Goal: Transaction & Acquisition: Purchase product/service

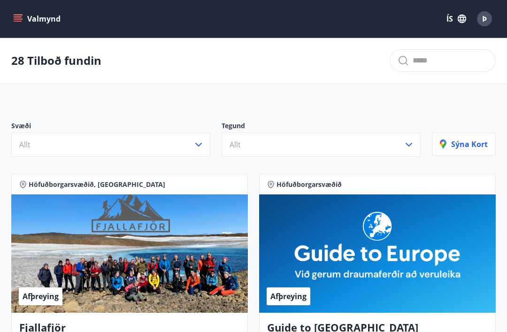
click at [51, 22] on button "Valmynd" at bounding box center [37, 18] width 53 height 17
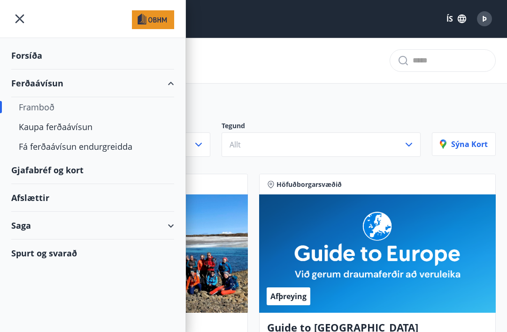
click at [88, 130] on div "Kaupa ferðaávísun" at bounding box center [93, 127] width 148 height 20
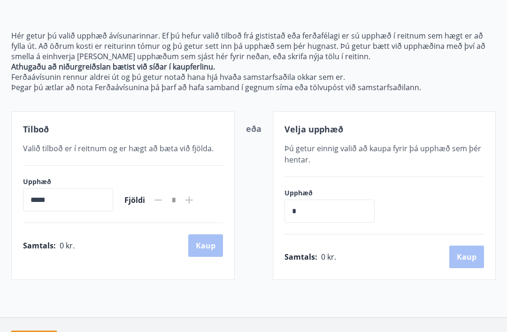
scroll to position [83, 0]
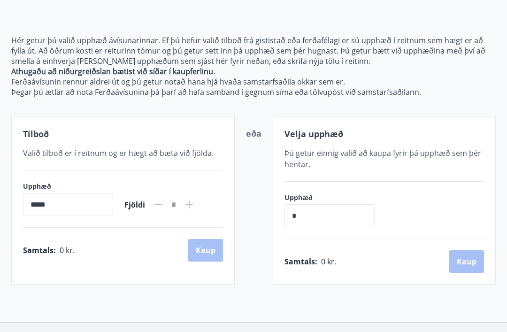
click at [195, 210] on icon at bounding box center [189, 204] width 11 height 11
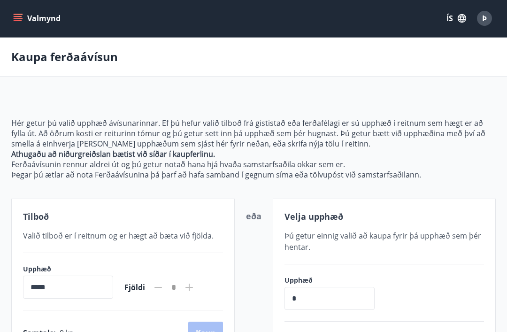
scroll to position [0, 0]
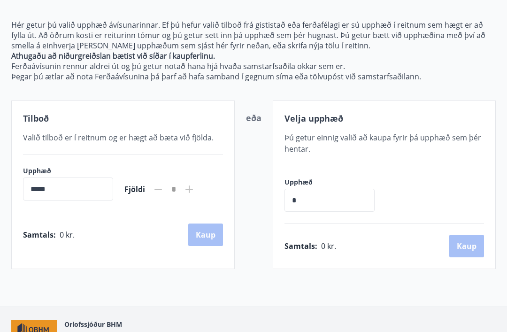
click at [326, 205] on input "*" at bounding box center [330, 200] width 90 height 23
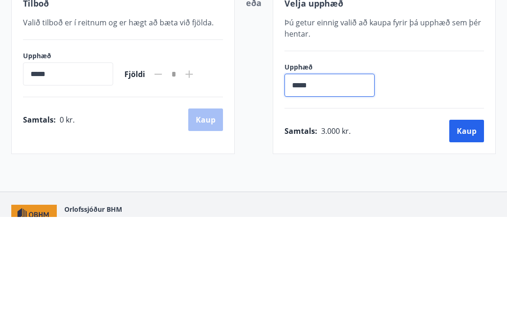
type input "******"
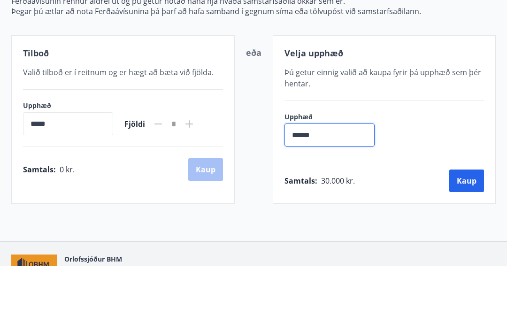
click at [195, 184] on icon at bounding box center [189, 189] width 11 height 11
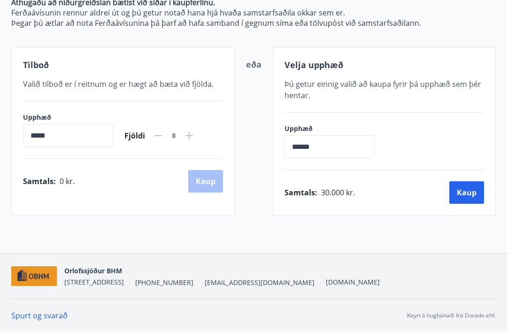
click at [195, 139] on icon at bounding box center [189, 135] width 11 height 11
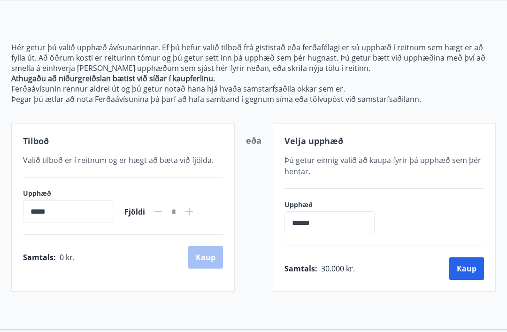
scroll to position [76, 0]
click at [164, 214] on div "Fjöldi *" at bounding box center [160, 212] width 70 height 23
click at [216, 265] on div "Samtals : 0 kr. [GEOGRAPHIC_DATA]" at bounding box center [123, 257] width 200 height 23
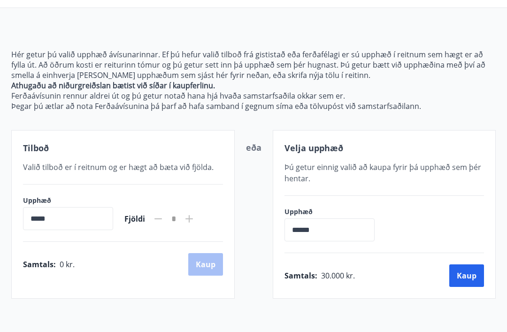
scroll to position [78, 0]
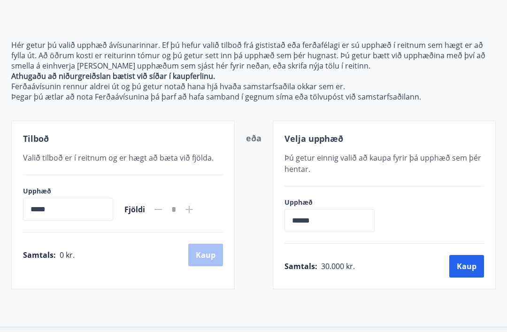
click at [471, 268] on button "Kaup" at bounding box center [467, 267] width 35 height 23
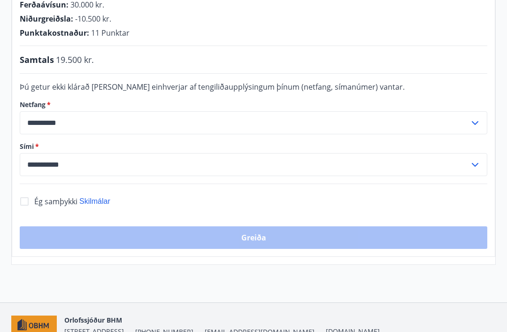
scroll to position [255, 0]
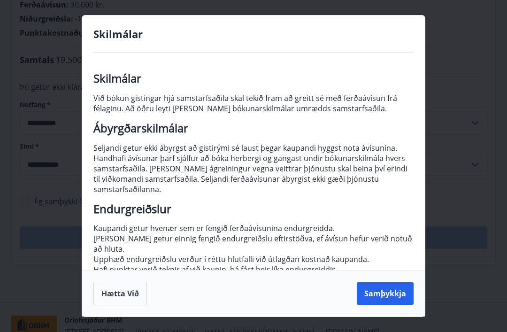
click at [395, 305] on button "Samþykkja" at bounding box center [385, 293] width 57 height 23
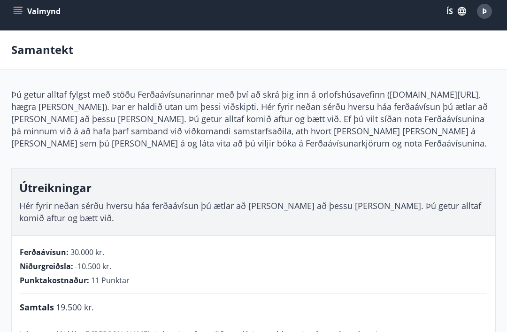
scroll to position [0, 0]
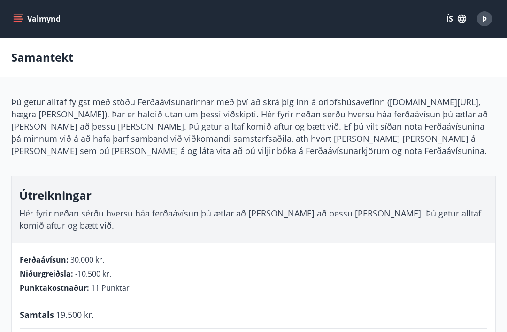
scroll to position [91, 0]
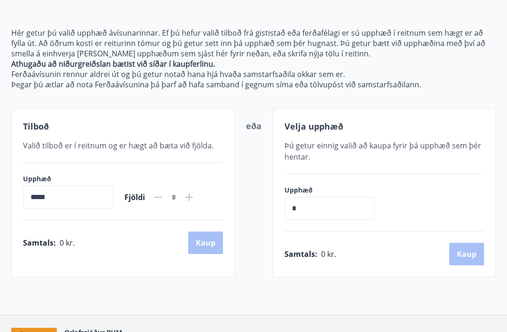
click at [97, 197] on input "*****" at bounding box center [68, 197] width 90 height 23
click at [58, 198] on input "*****" at bounding box center [68, 197] width 90 height 23
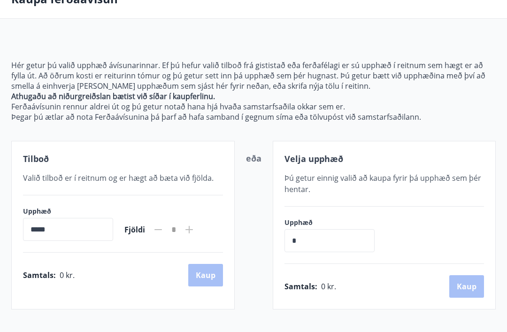
scroll to position [57, 0]
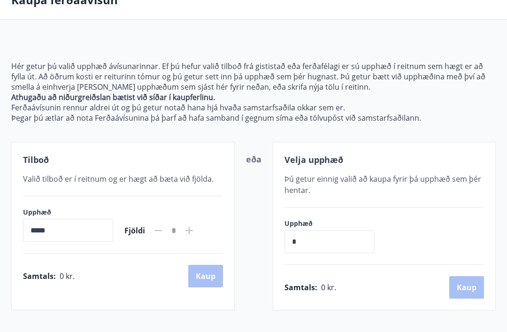
click at [318, 247] on input "*" at bounding box center [330, 241] width 90 height 23
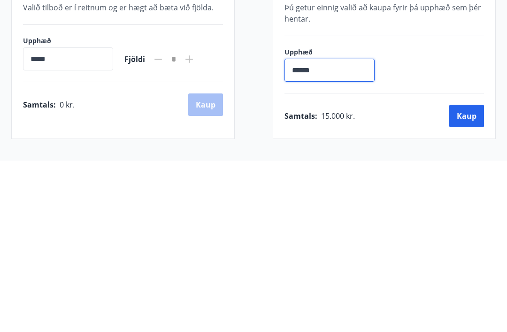
type input "*******"
click at [466, 276] on button "Kaup" at bounding box center [467, 287] width 35 height 23
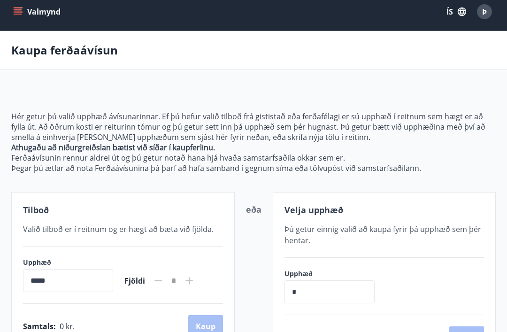
scroll to position [1, 0]
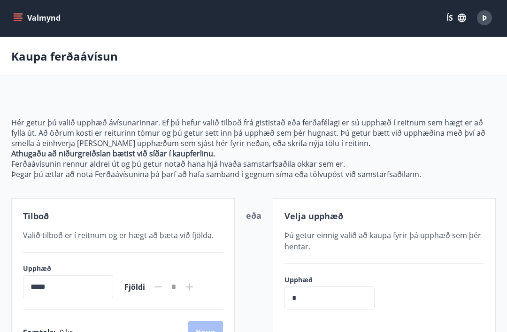
click at [228, 171] on p "Þegar þú ætlar að nota Ferðaávísunina þá þarf að hafa samband í gegnum síma eða…" at bounding box center [253, 174] width 485 height 10
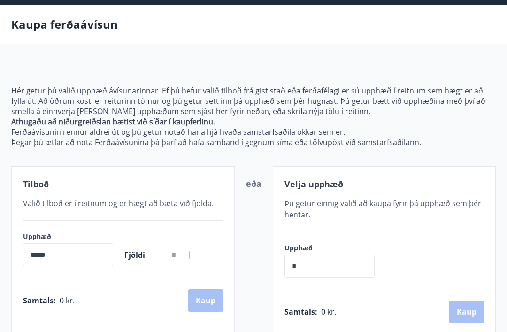
scroll to position [32, 0]
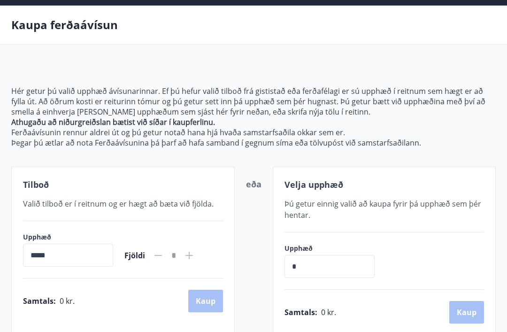
click at [334, 273] on input "*" at bounding box center [330, 267] width 90 height 23
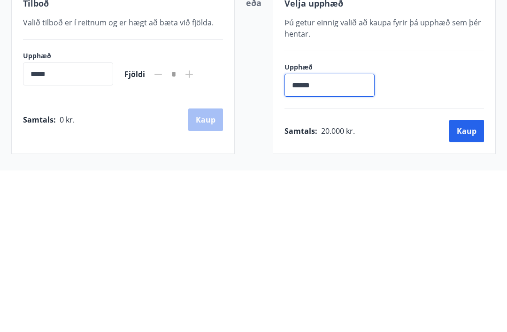
type input "*******"
click at [468, 281] on button "Kaup" at bounding box center [467, 292] width 35 height 23
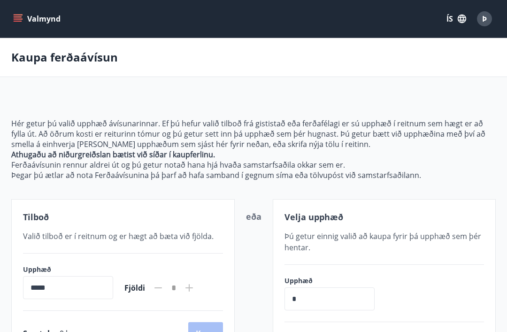
click at [62, 20] on button "Valmynd" at bounding box center [37, 18] width 53 height 17
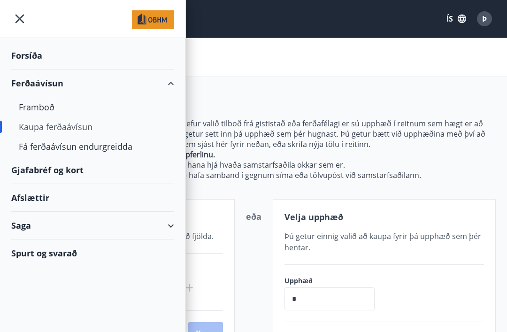
click at [54, 89] on div "Ferðaávísun" at bounding box center [92, 84] width 163 height 28
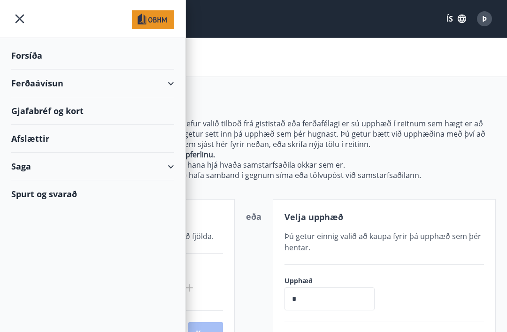
click at [40, 60] on div "Forsíða" at bounding box center [92, 56] width 163 height 28
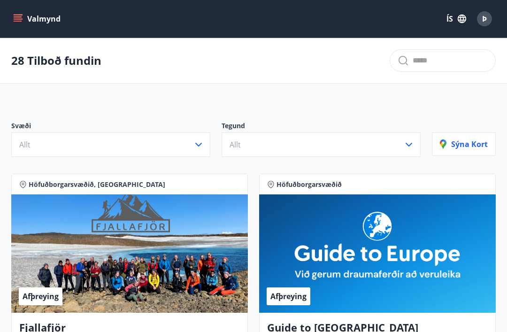
click at [45, 24] on button "Valmynd" at bounding box center [37, 18] width 53 height 17
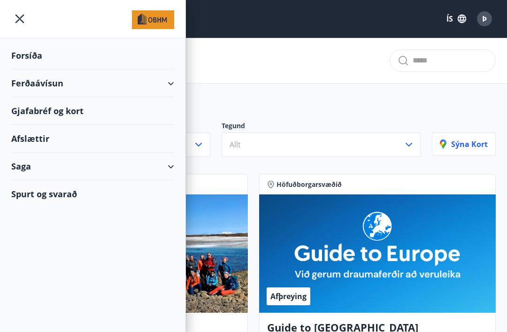
click at [160, 20] on img at bounding box center [153, 19] width 42 height 19
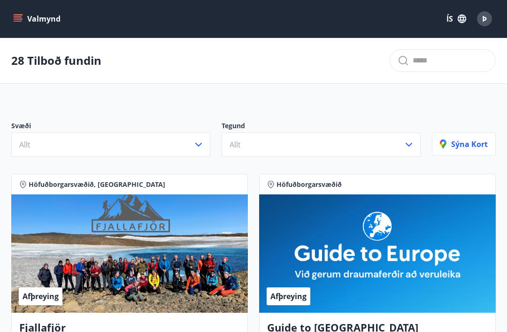
click at [199, 150] on button "Allt" at bounding box center [110, 145] width 199 height 24
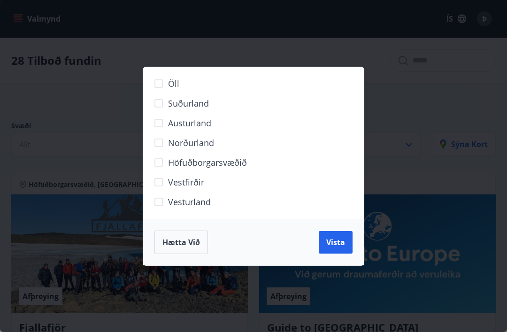
click at [408, 118] on div "Öll Suðurland Austurland Norðurland Höfuðborgarsvæðið Vestfirðir Vesturland Hæt…" at bounding box center [253, 166] width 507 height 332
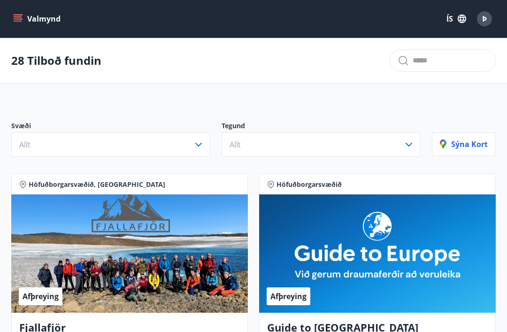
click at [404, 127] on p "Tegund" at bounding box center [321, 126] width 199 height 11
